Goal: Find specific fact: Find specific fact

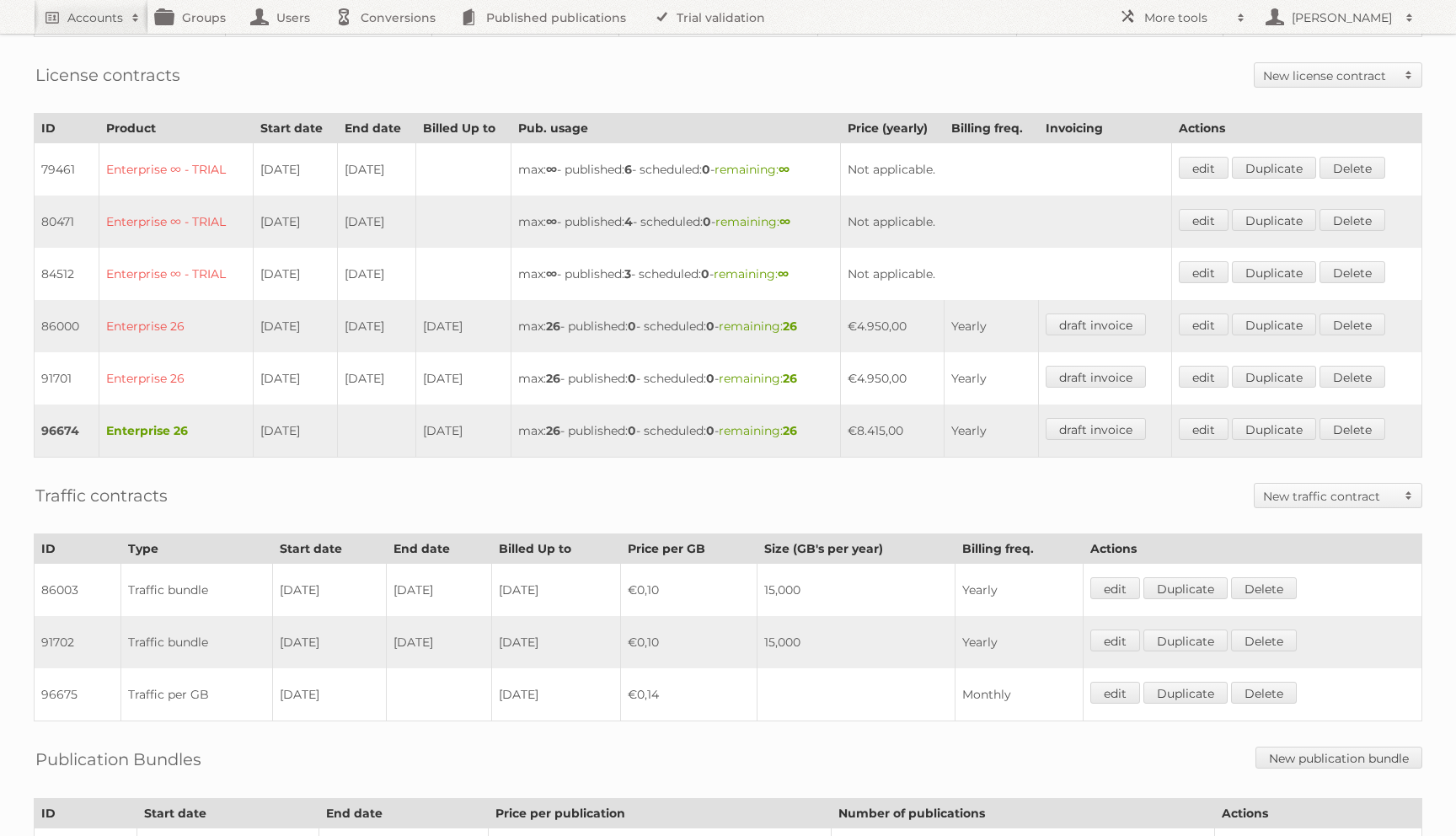
scroll to position [547, 0]
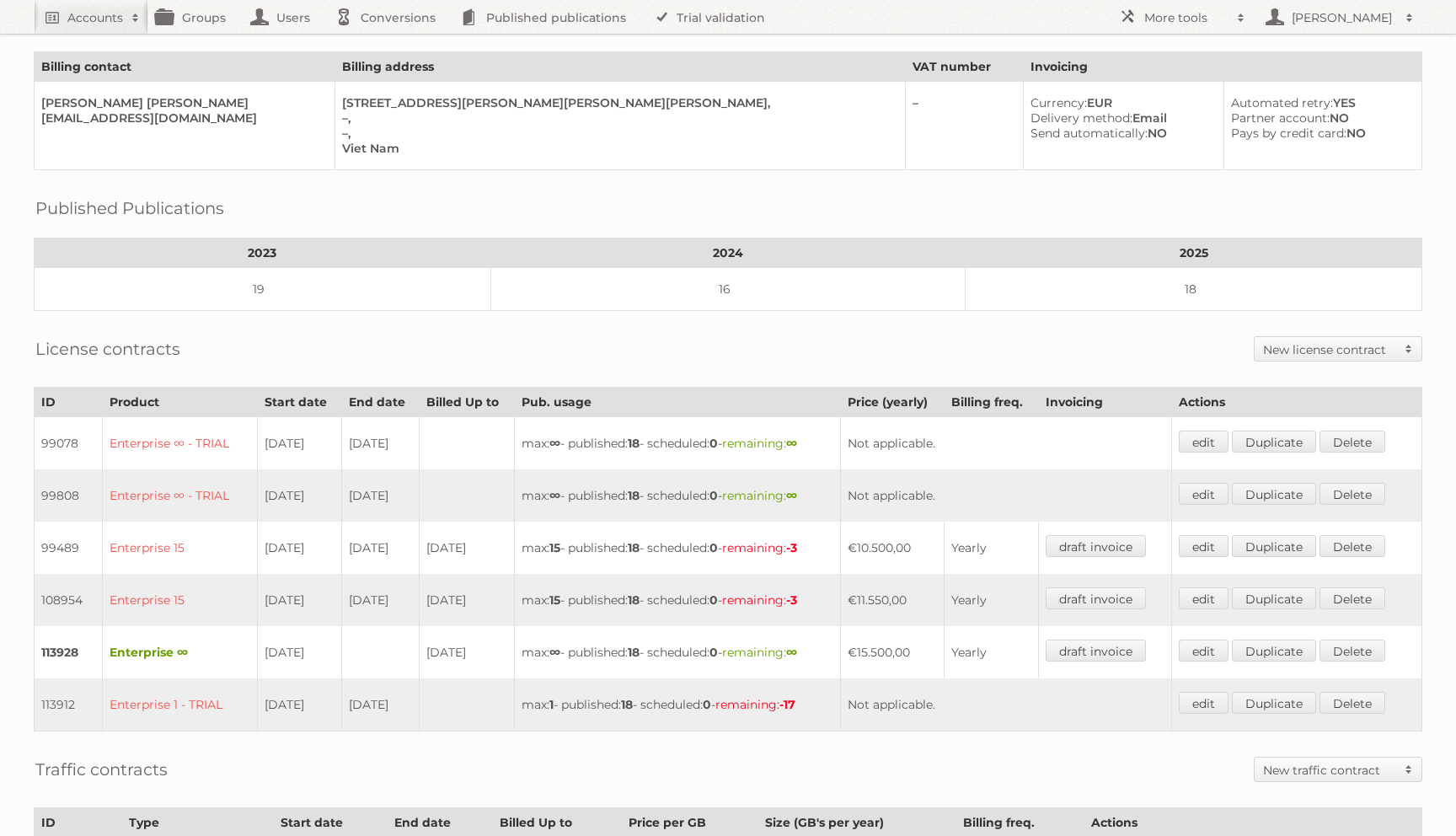
scroll to position [588, 0]
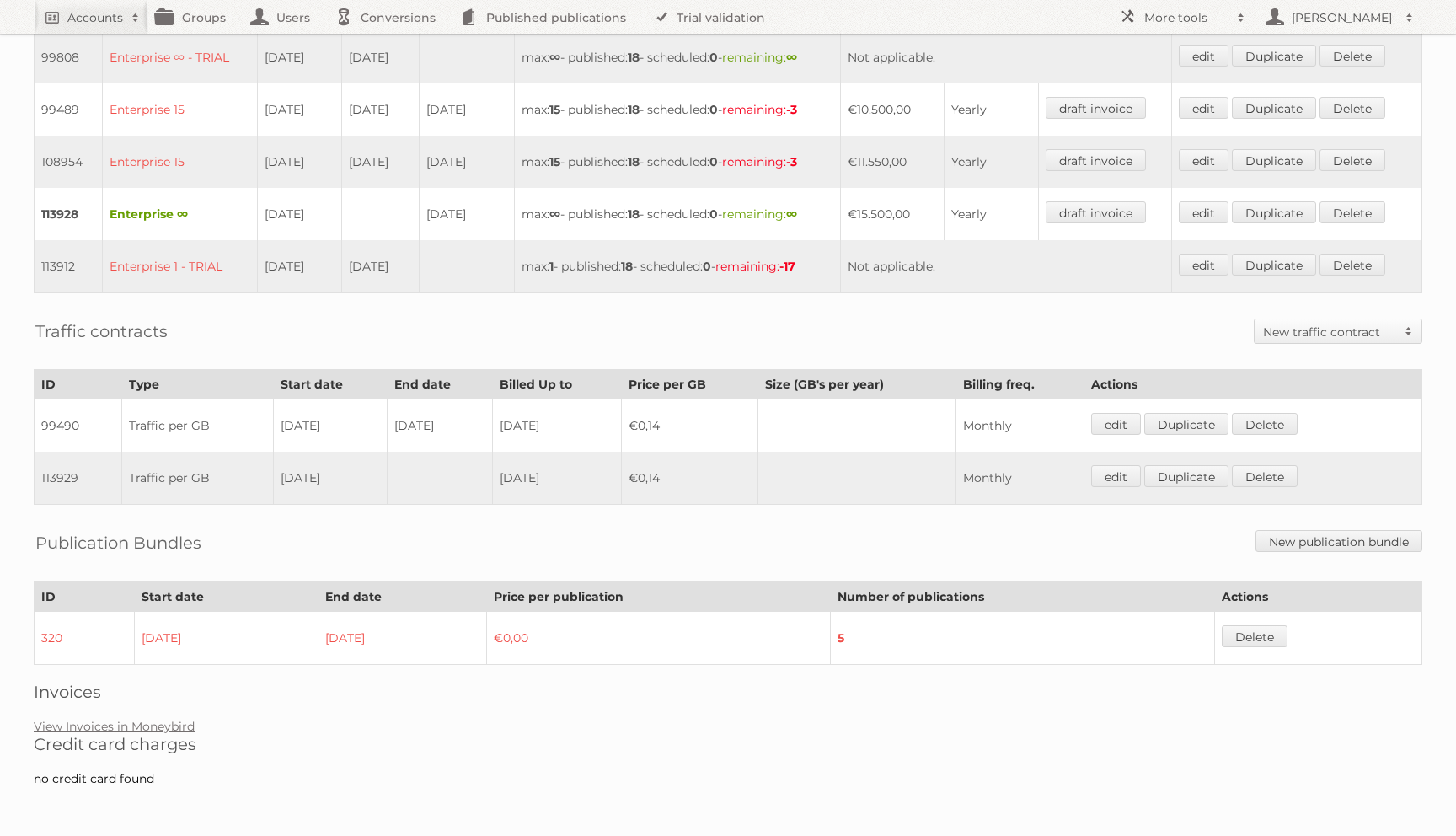
click at [924, 40] on td "Not applicable." at bounding box center [1006, 57] width 331 height 53
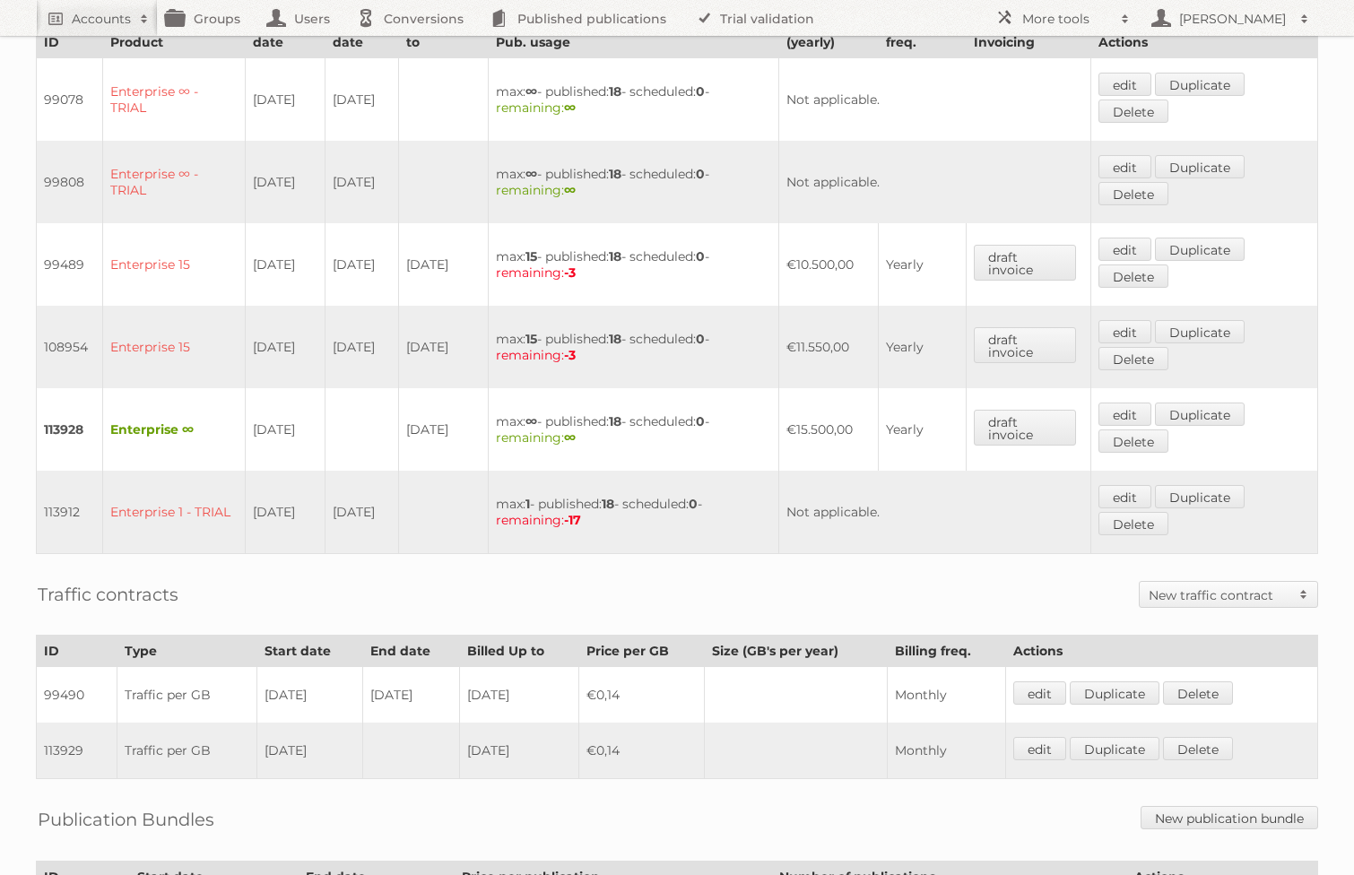
scroll to position [578, 0]
click at [73, 414] on td "113928" at bounding box center [70, 427] width 66 height 82
copy td "113928"
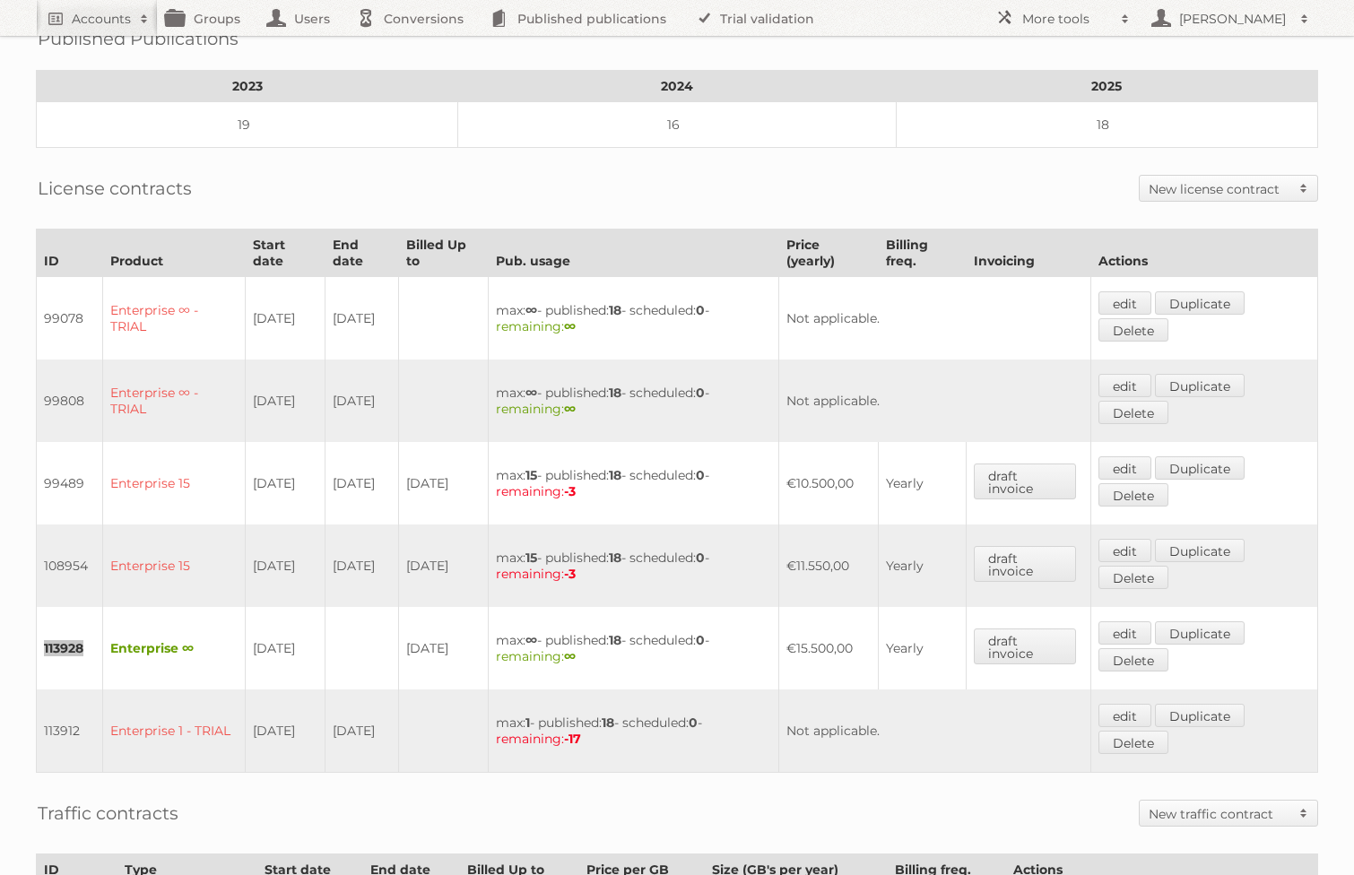
scroll to position [467, 0]
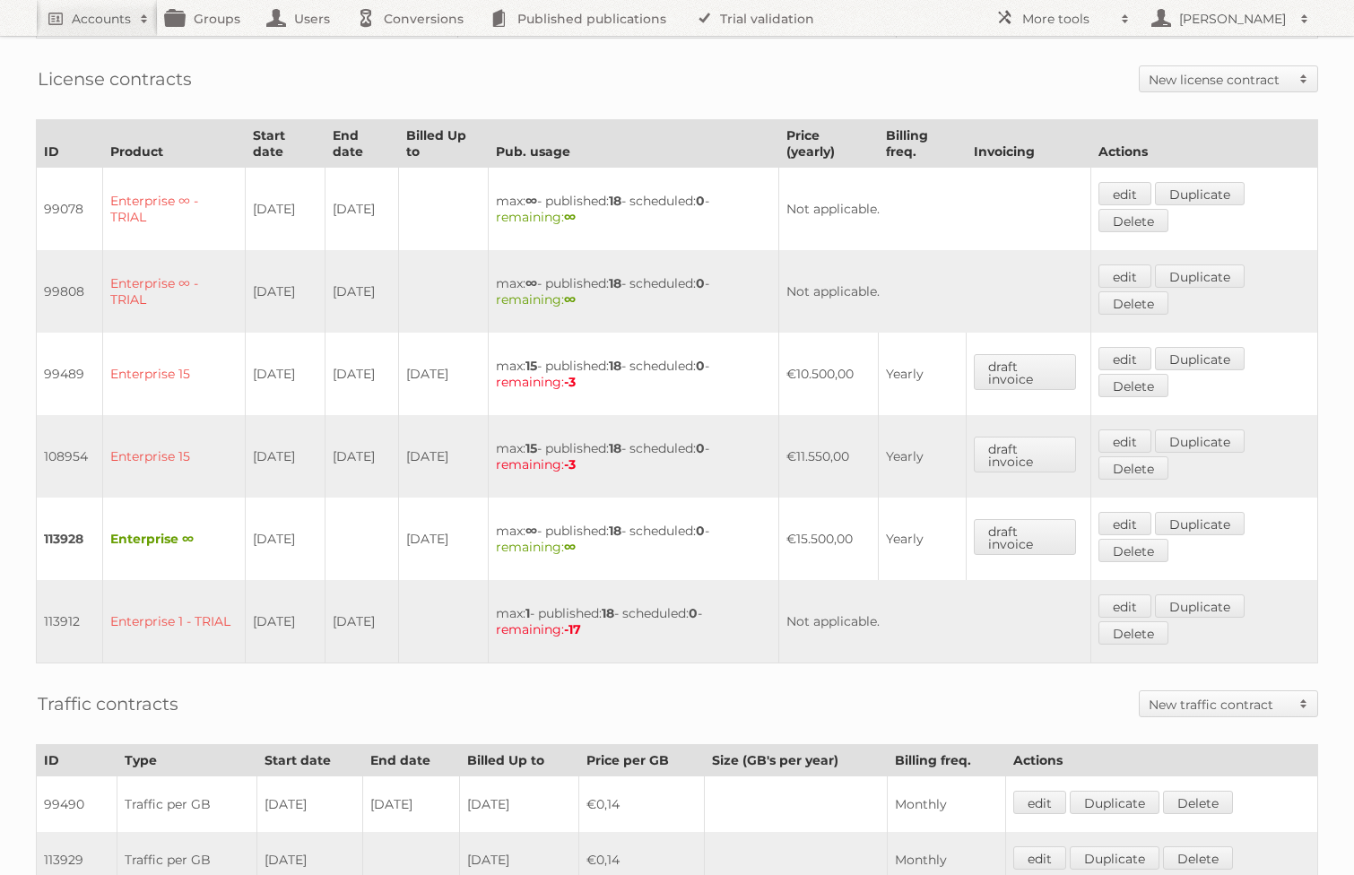
click at [64, 444] on td "108954" at bounding box center [70, 456] width 66 height 82
copy td "108954"
click at [65, 527] on td "113928" at bounding box center [70, 539] width 66 height 82
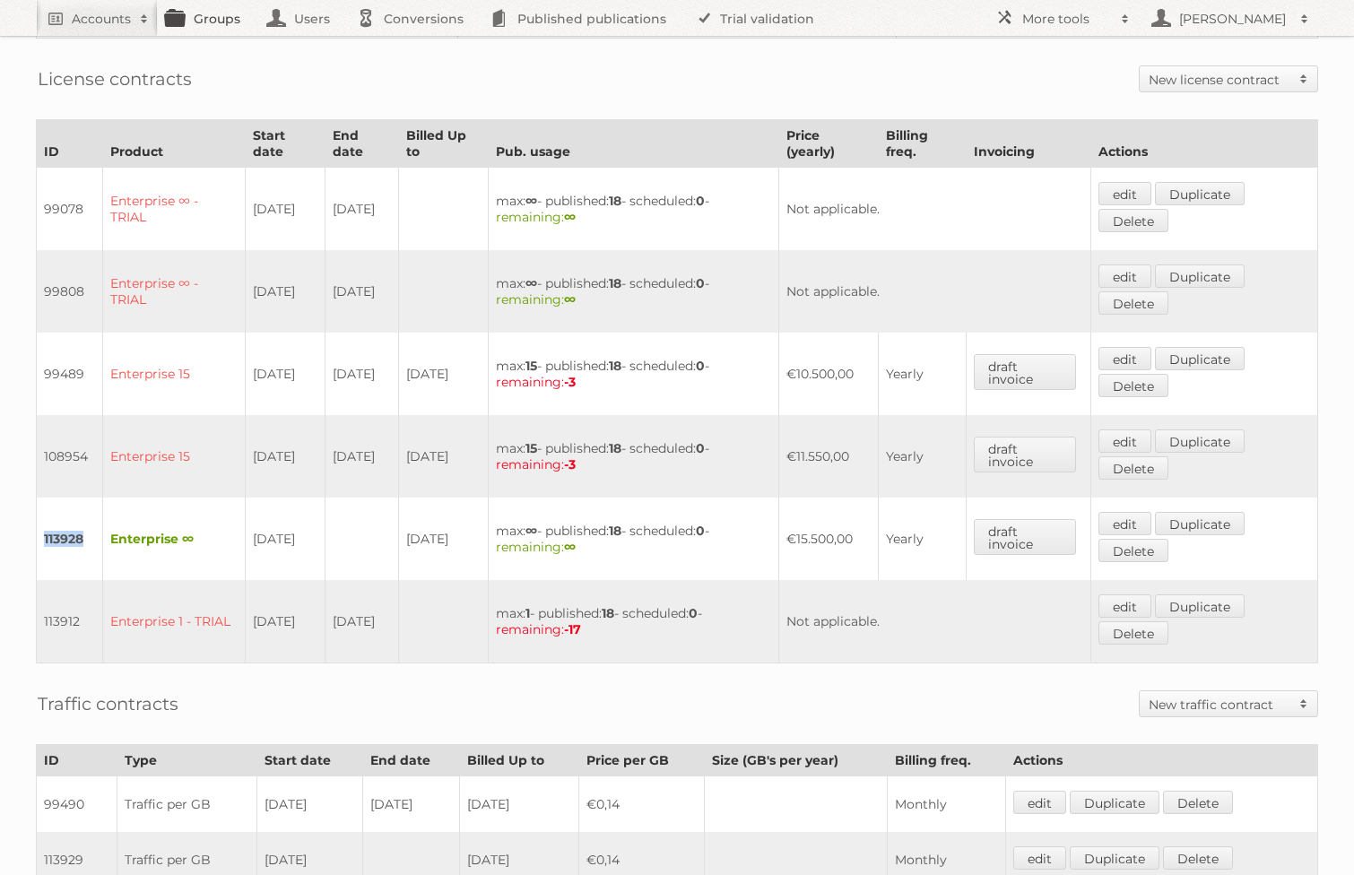
copy td "113928"
